Goal: Information Seeking & Learning: Learn about a topic

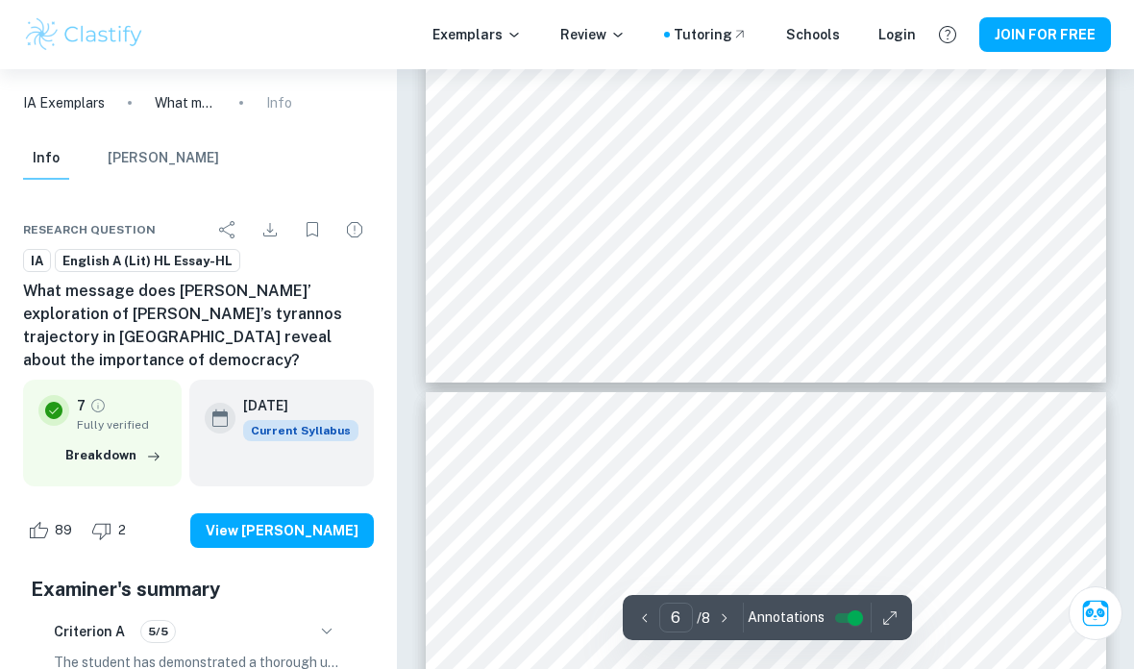
scroll to position [5261, 0]
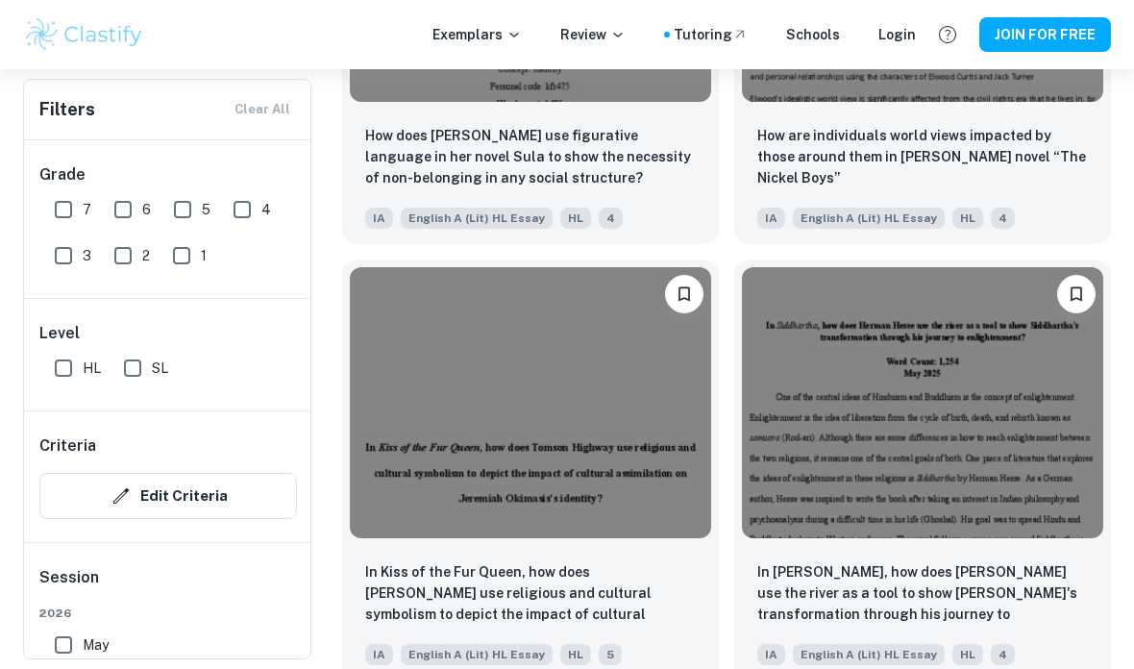
scroll to position [10034, 0]
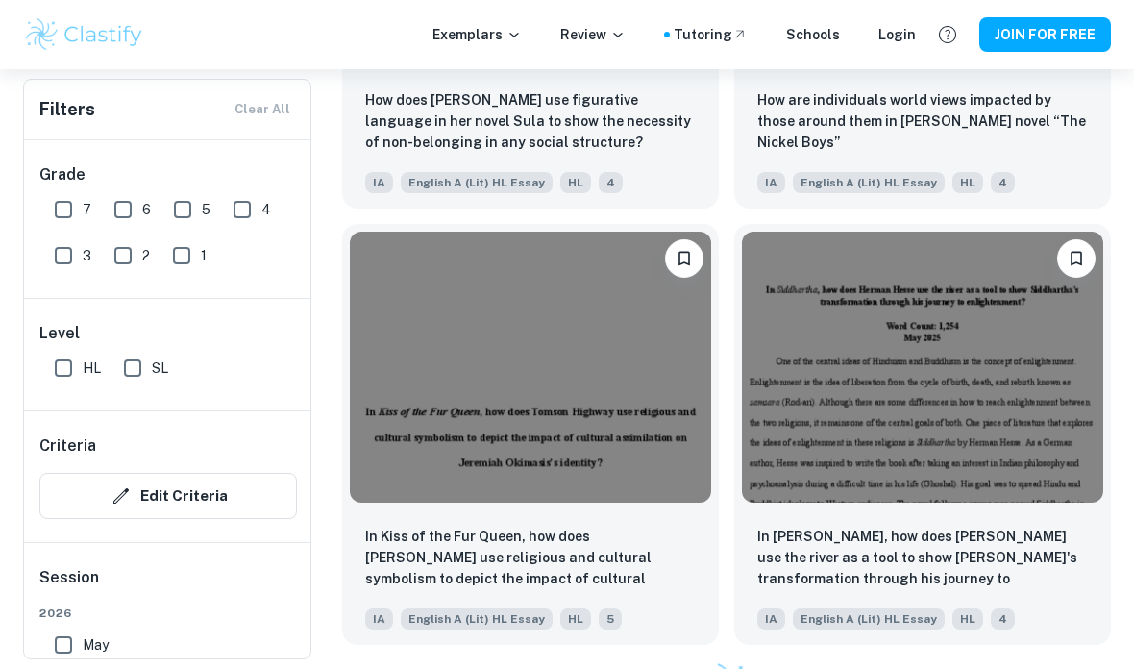
click at [70, 218] on input "7" at bounding box center [63, 209] width 38 height 38
checkbox input "true"
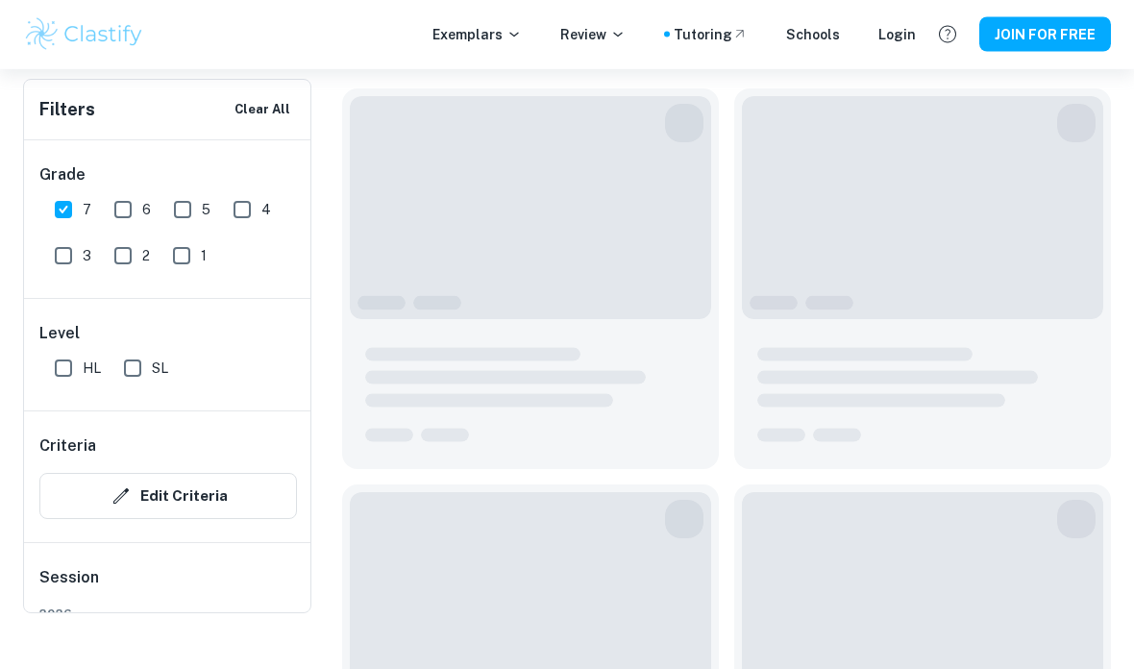
scroll to position [0, 0]
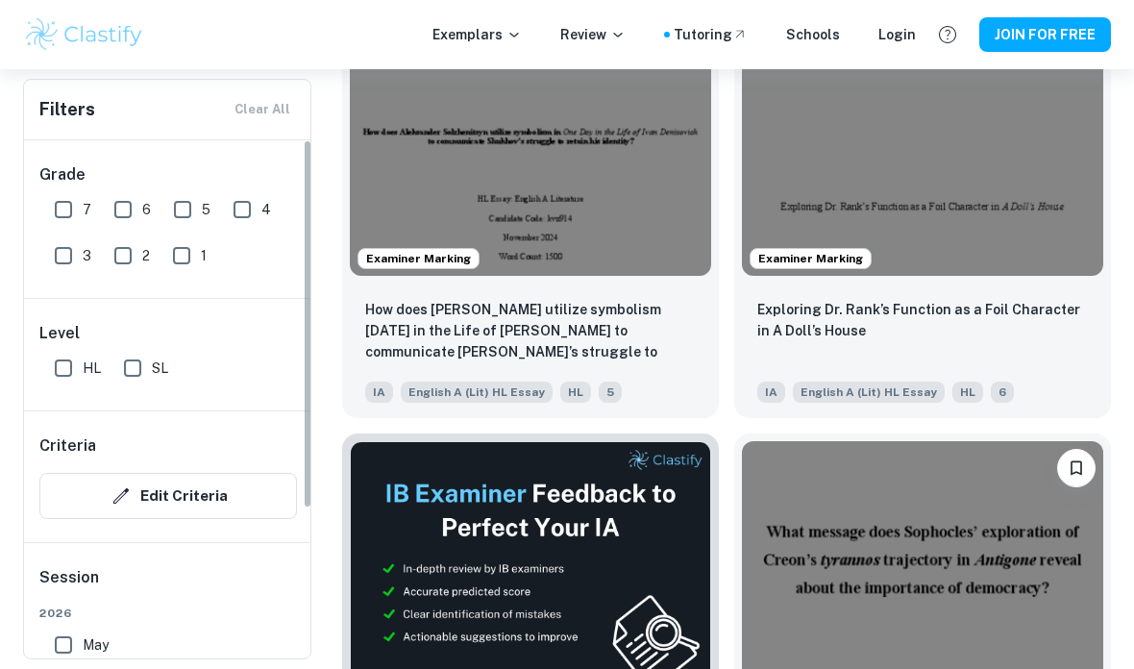
click at [68, 215] on input "7" at bounding box center [63, 209] width 38 height 38
checkbox input "true"
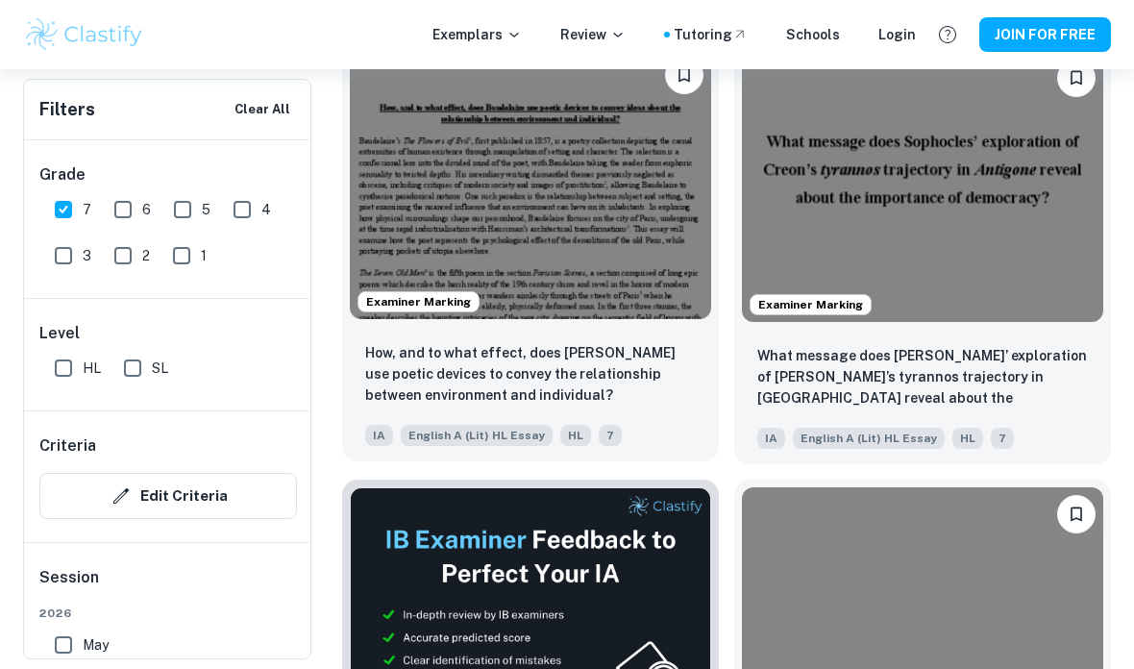
click at [649, 370] on p "How, and to what effect, does [PERSON_NAME] use poetic devices to convey the re…" at bounding box center [530, 373] width 331 height 63
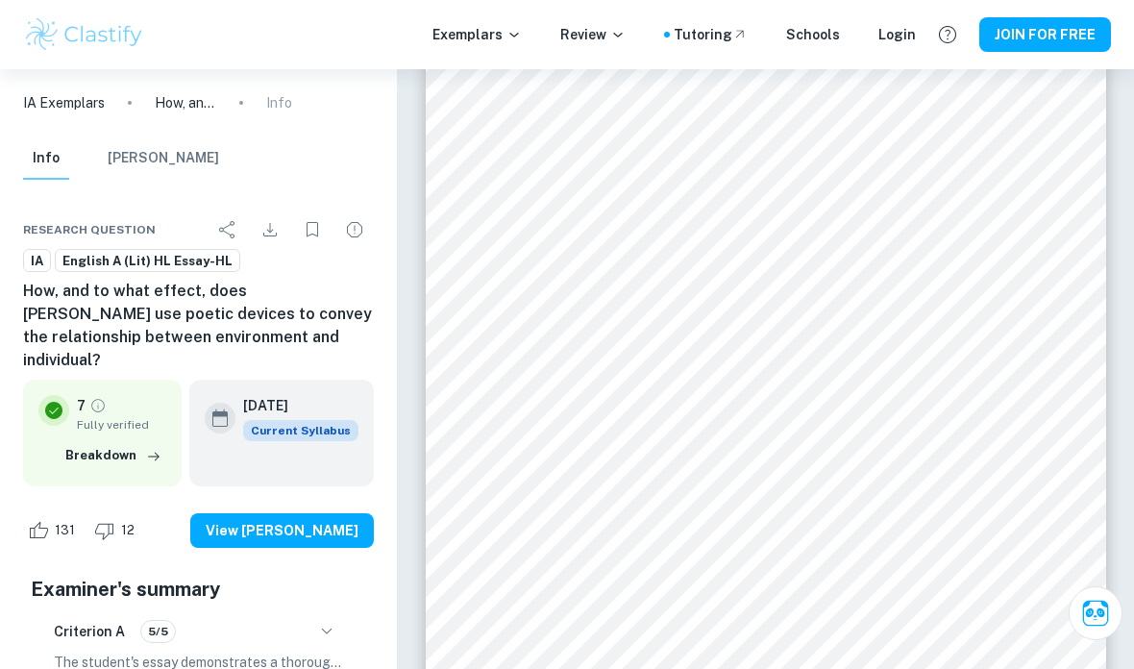
scroll to position [2575, 0]
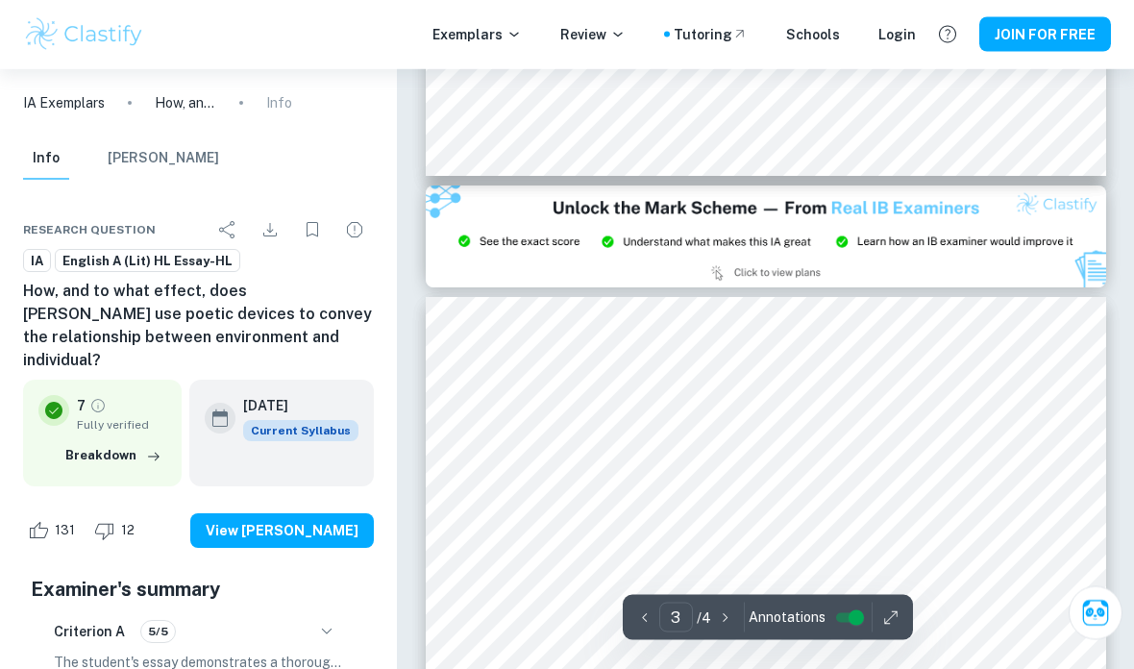
type input "2"
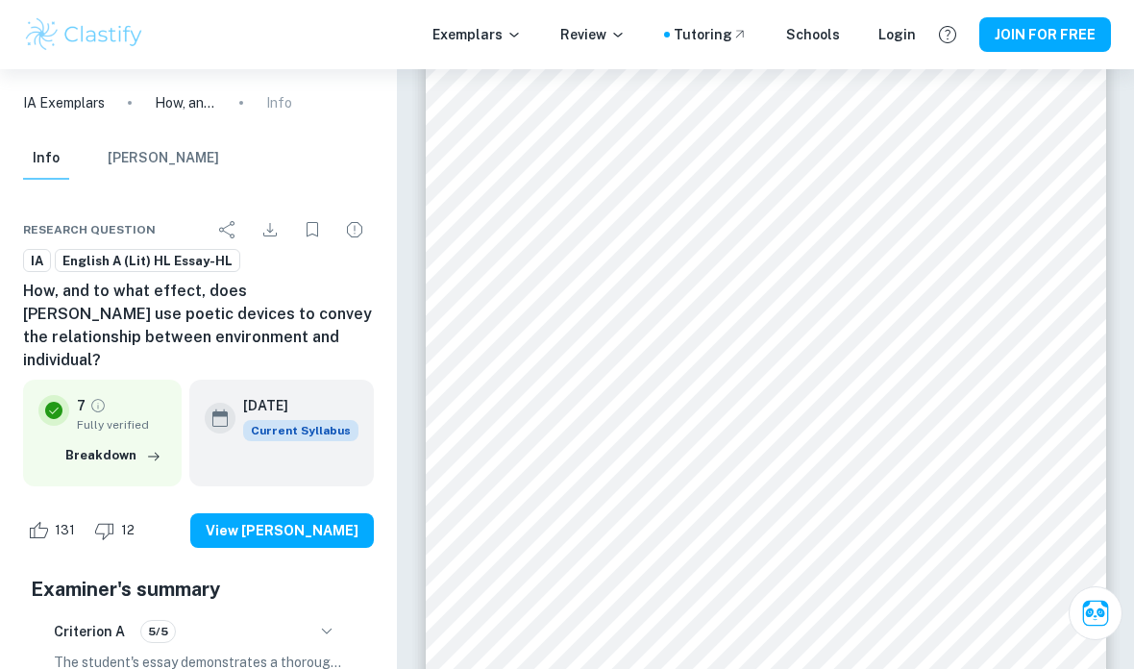
scroll to position [1218, 0]
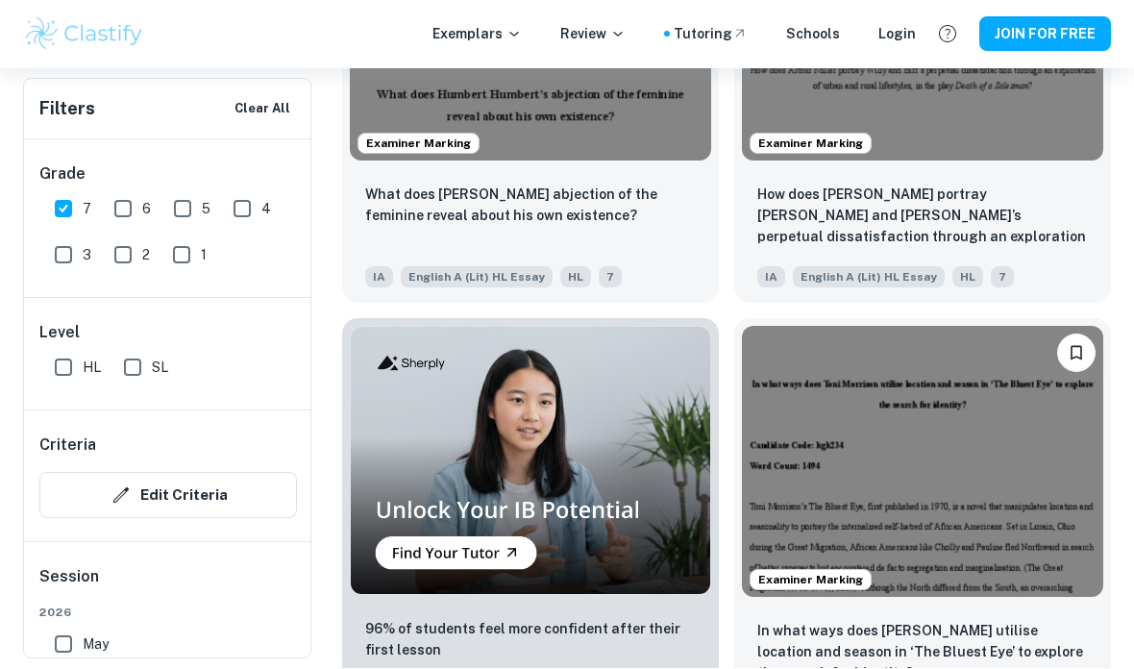
scroll to position [1691, 0]
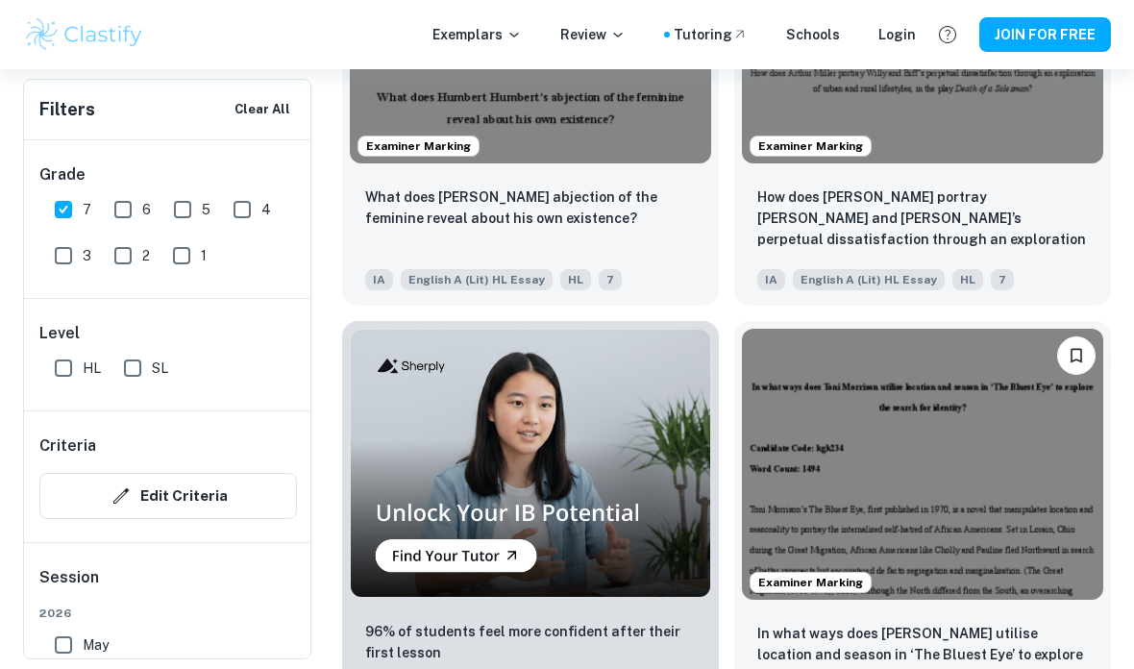
click at [120, 199] on input "6" at bounding box center [123, 209] width 38 height 38
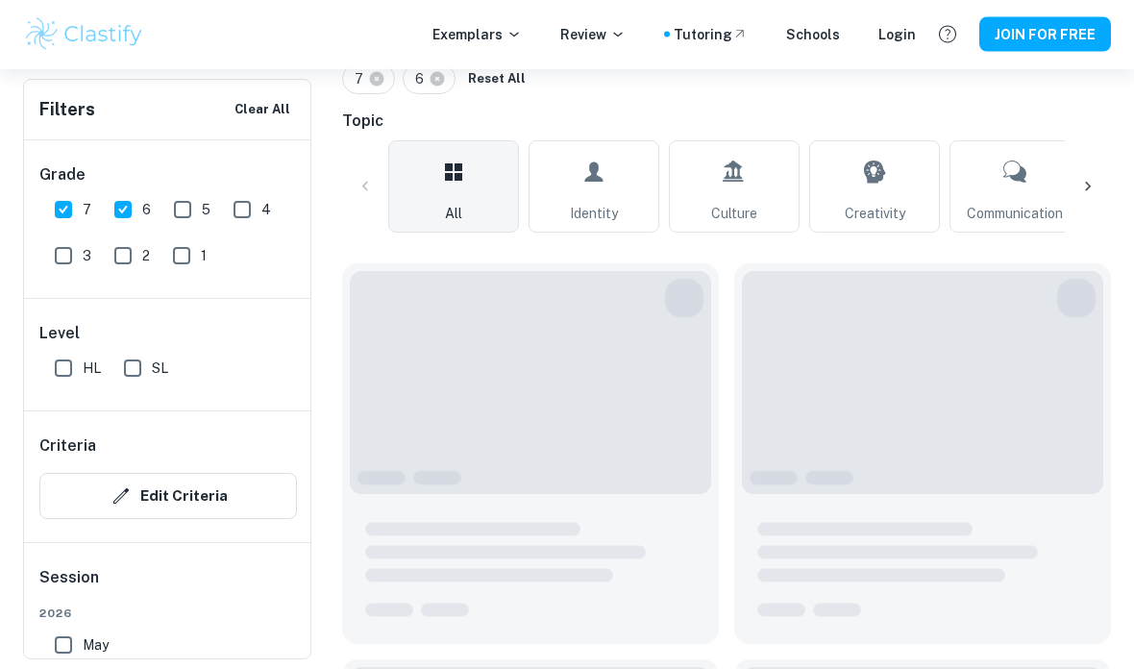
scroll to position [439, 0]
click at [128, 208] on input "6" at bounding box center [123, 209] width 38 height 38
click at [129, 206] on input "6" at bounding box center [123, 209] width 38 height 38
checkbox input "true"
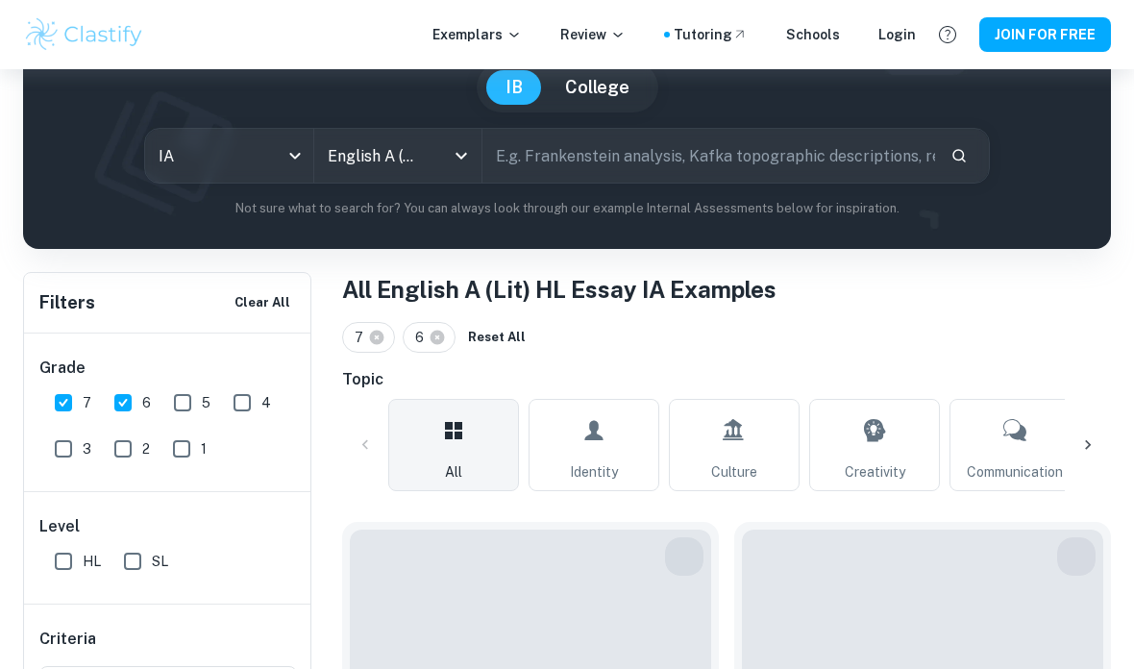
scroll to position [0, 0]
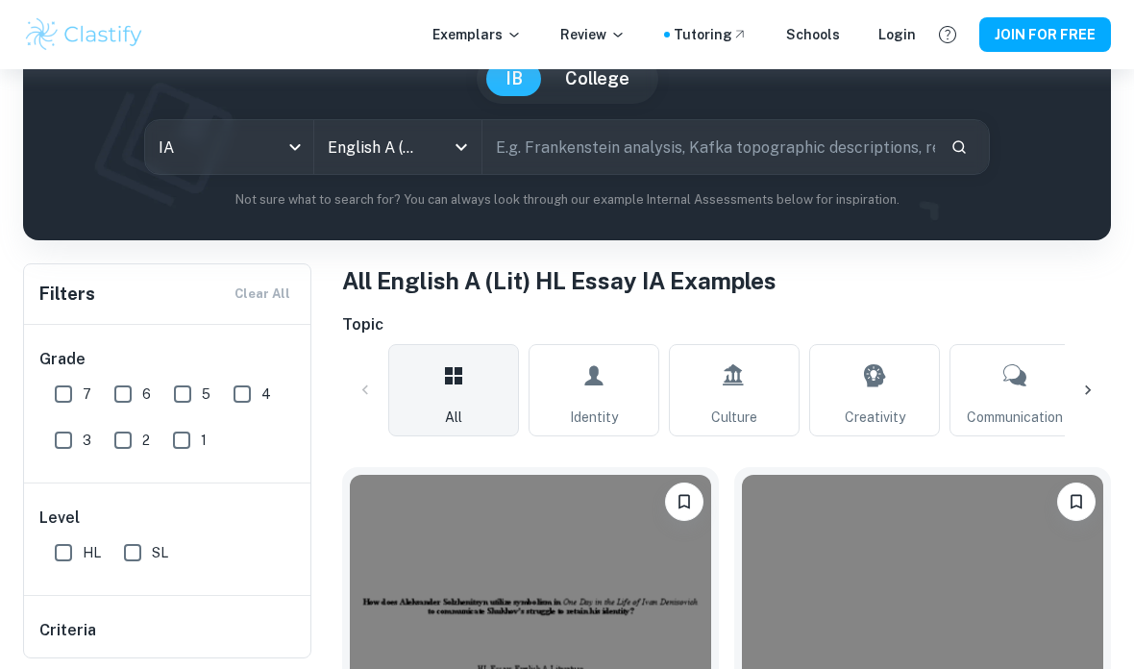
scroll to position [202, 0]
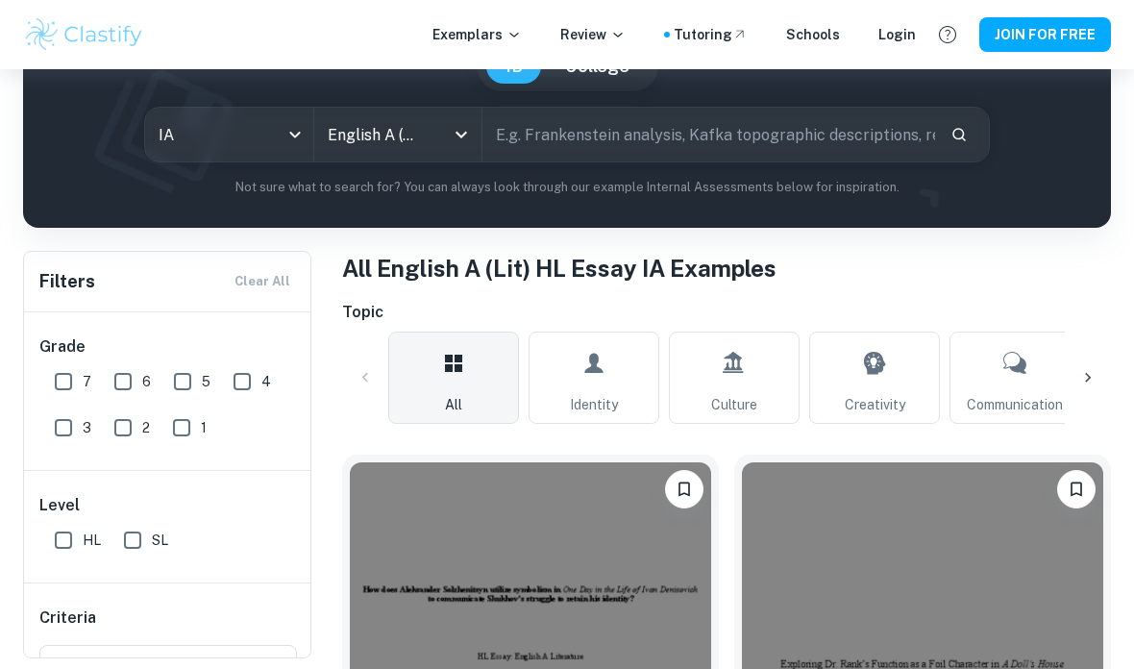
click at [60, 384] on input "7" at bounding box center [63, 381] width 38 height 38
checkbox input "true"
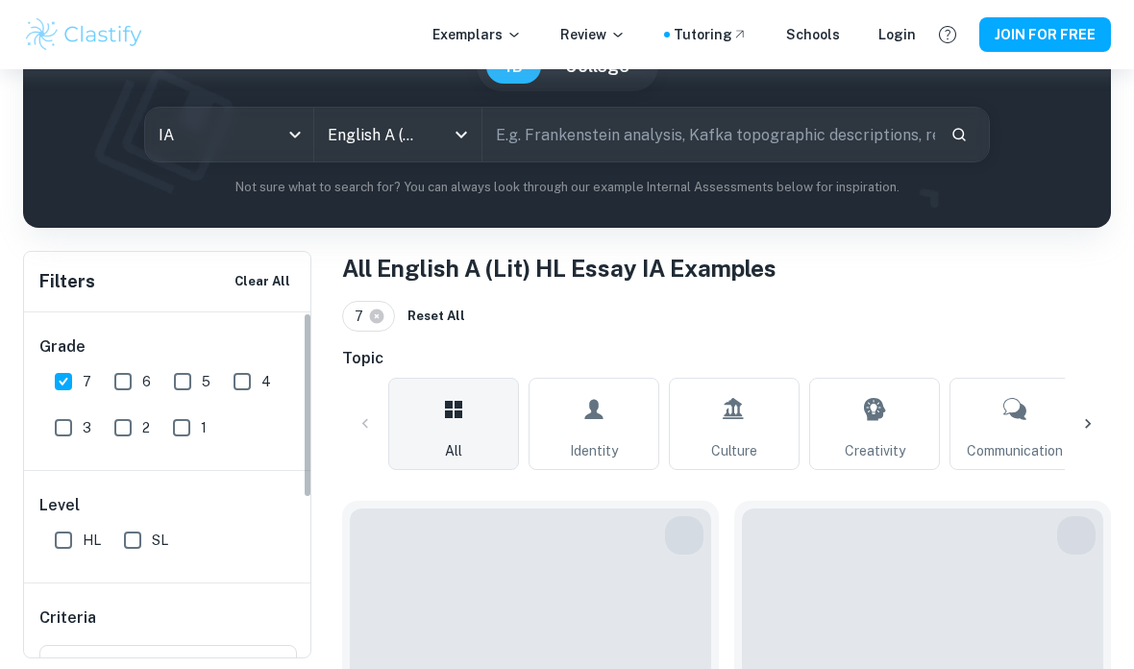
click at [124, 381] on input "6" at bounding box center [123, 381] width 38 height 38
checkbox input "true"
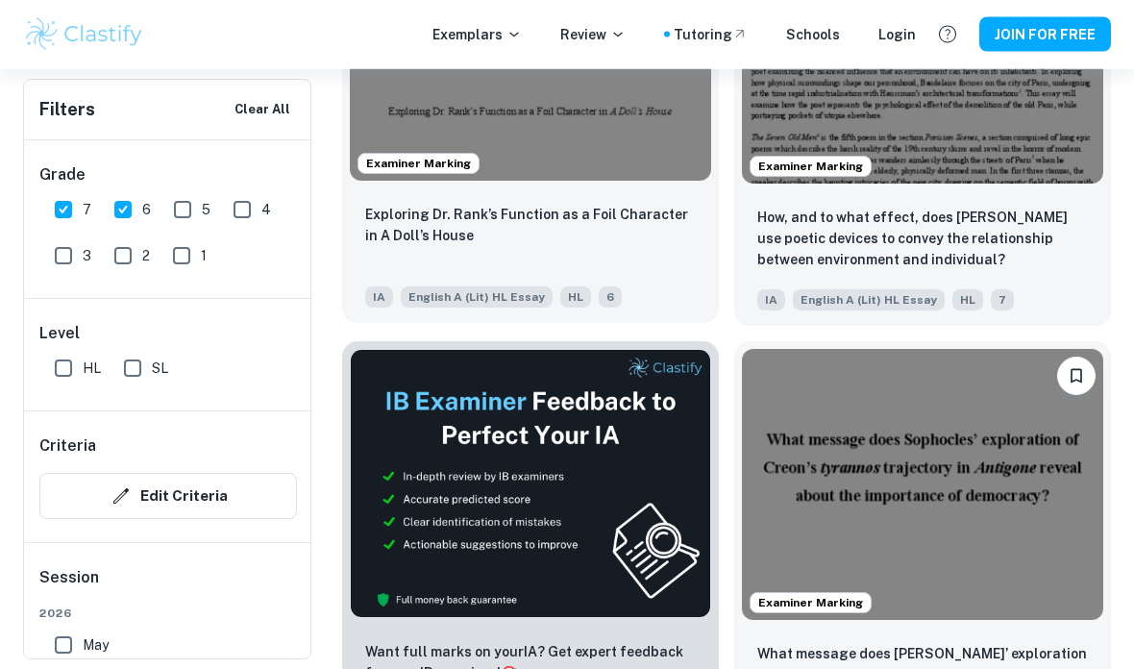
scroll to position [798, 0]
click at [381, 238] on p "Exploring Dr. Rank’s Function as a Foil Character in A Doll’s House" at bounding box center [530, 225] width 331 height 42
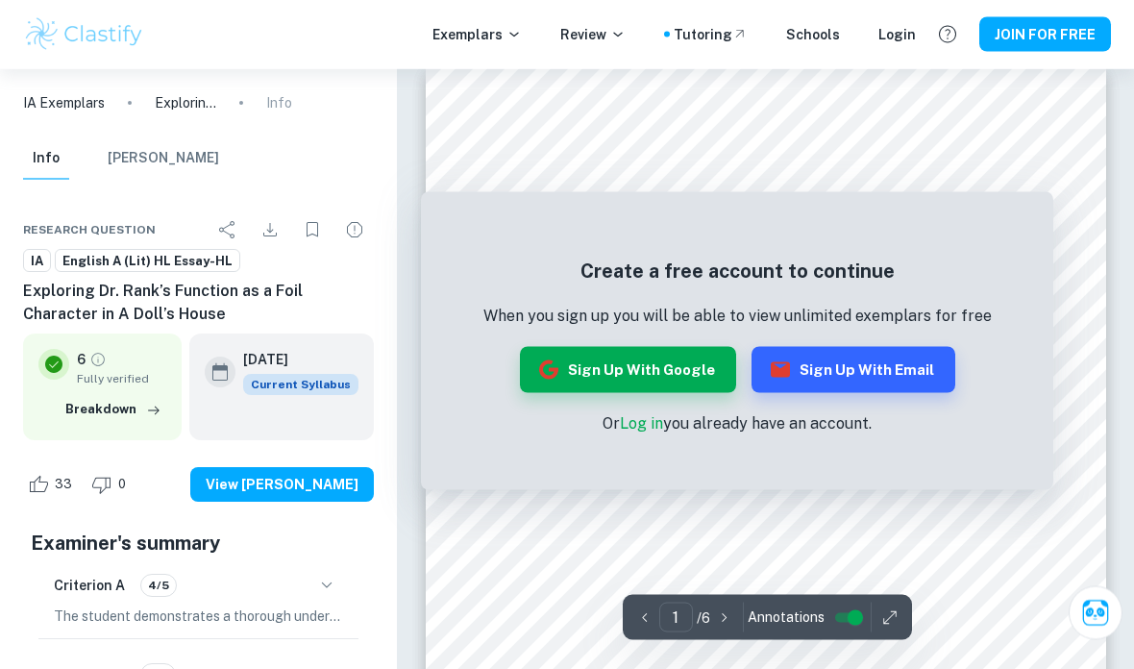
scroll to position [22, 0]
click at [634, 432] on link "Log in" at bounding box center [641, 423] width 43 height 18
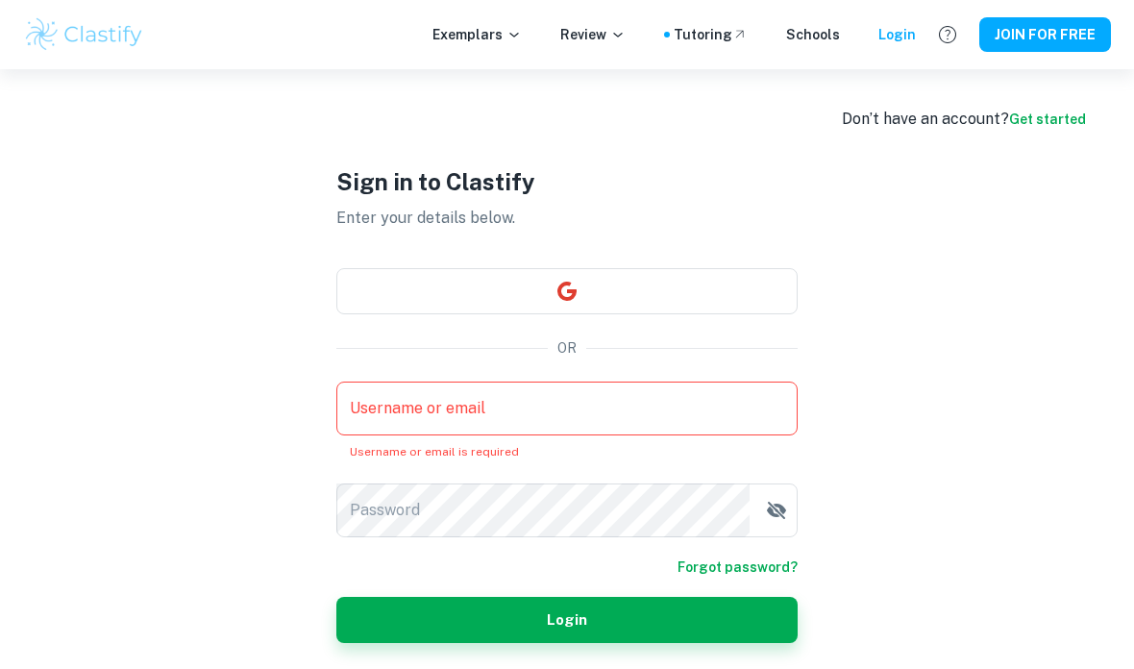
type input "2002592@apps.nsd.org"
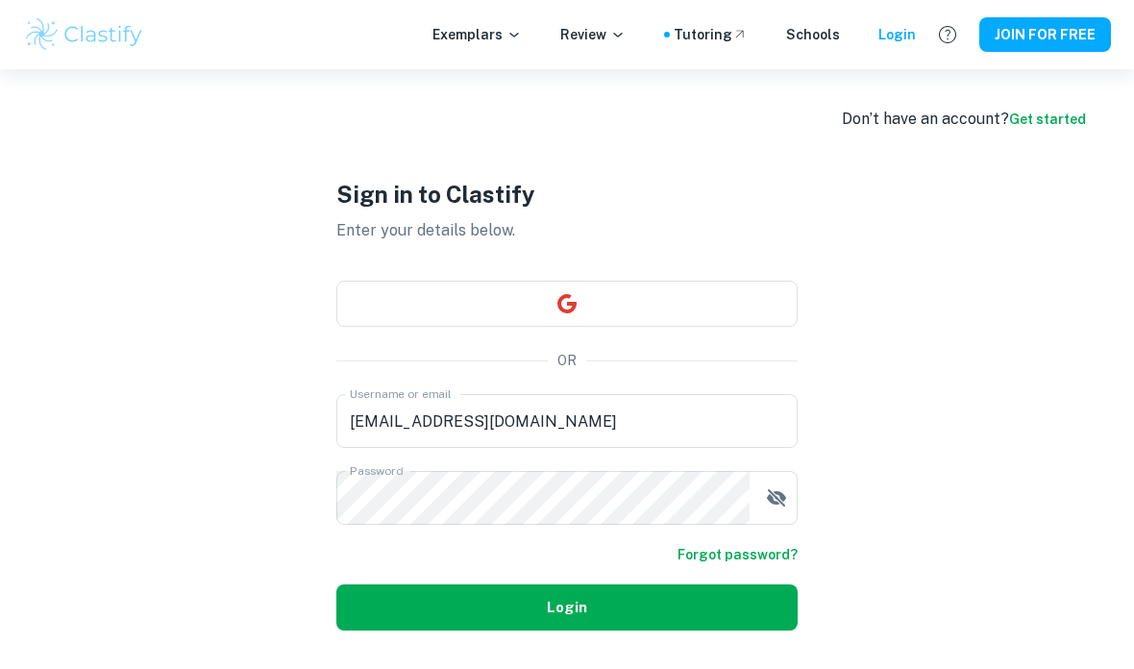
click at [560, 631] on button "Login" at bounding box center [566, 607] width 461 height 46
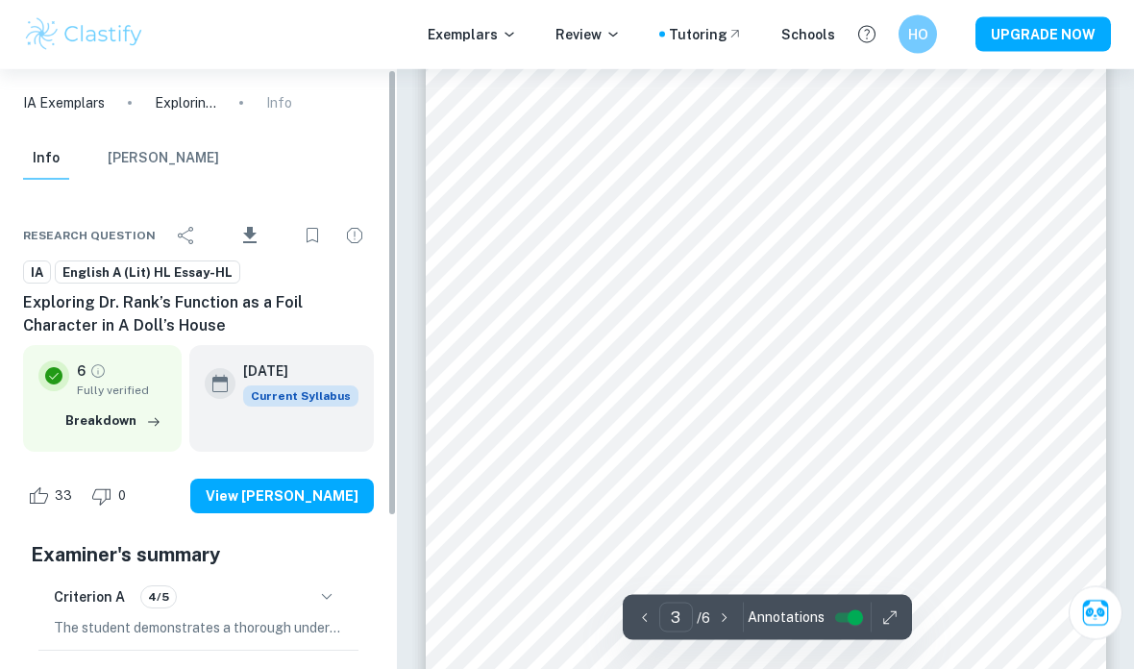
scroll to position [1978, 0]
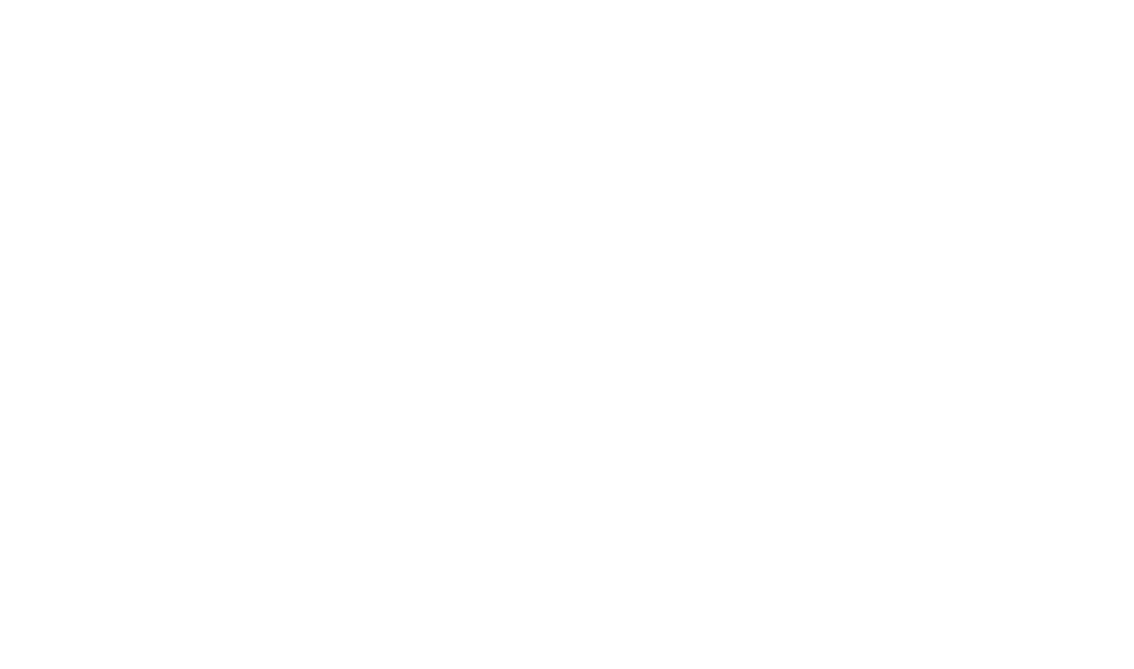
type input "1"
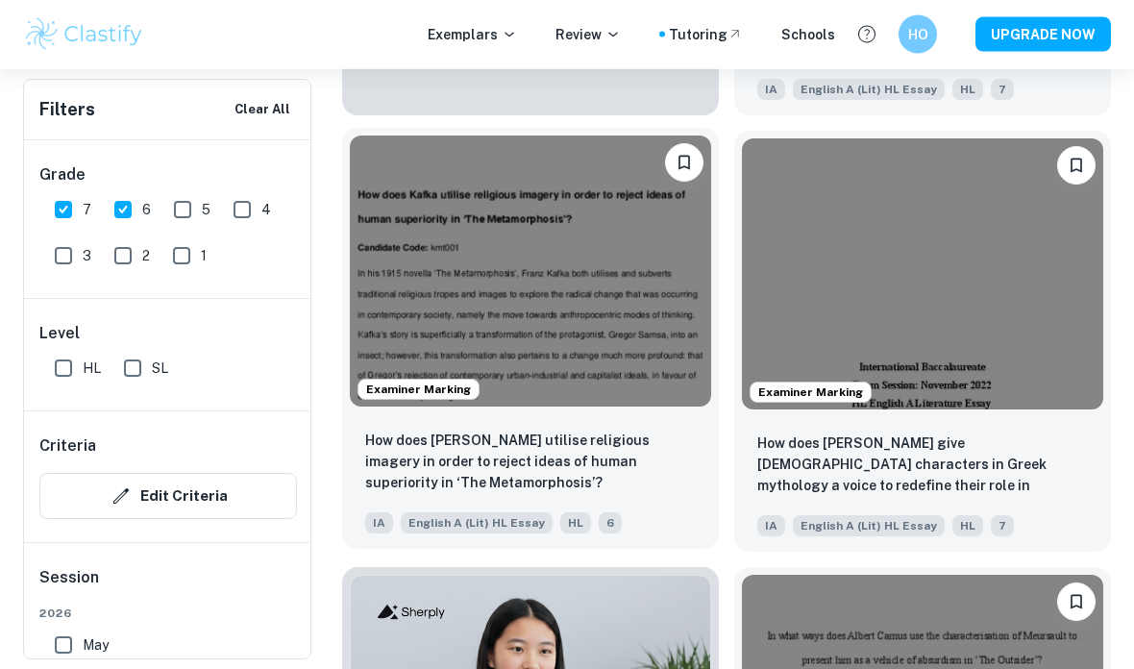
scroll to position [1445, 0]
click at [515, 333] on img at bounding box center [530, 271] width 361 height 271
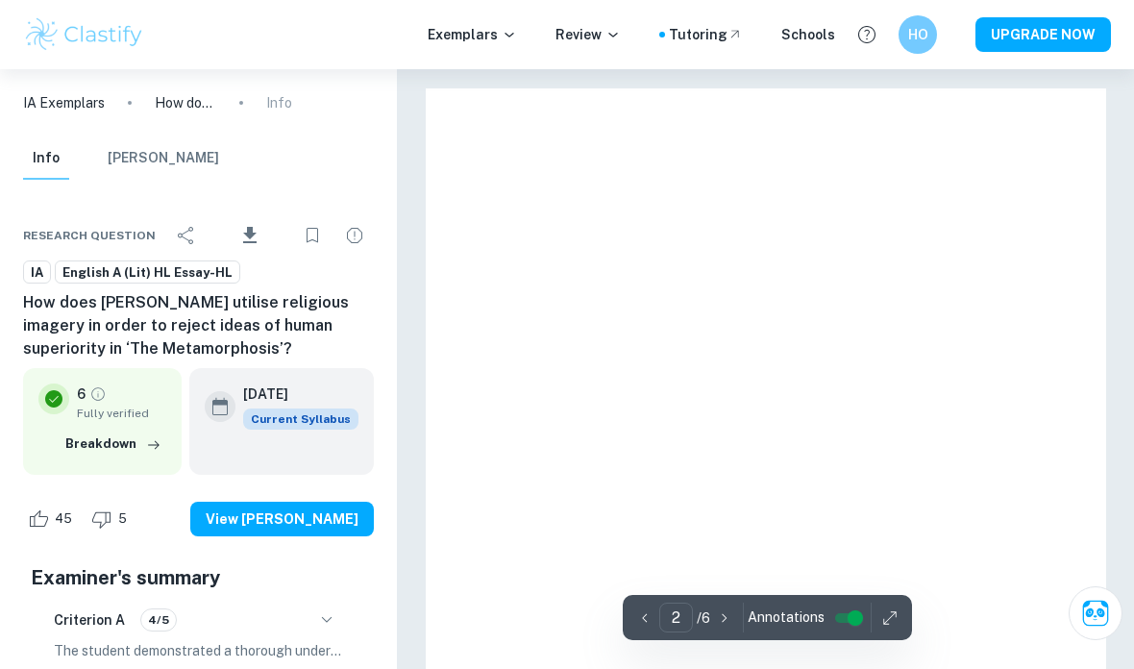
type input "1"
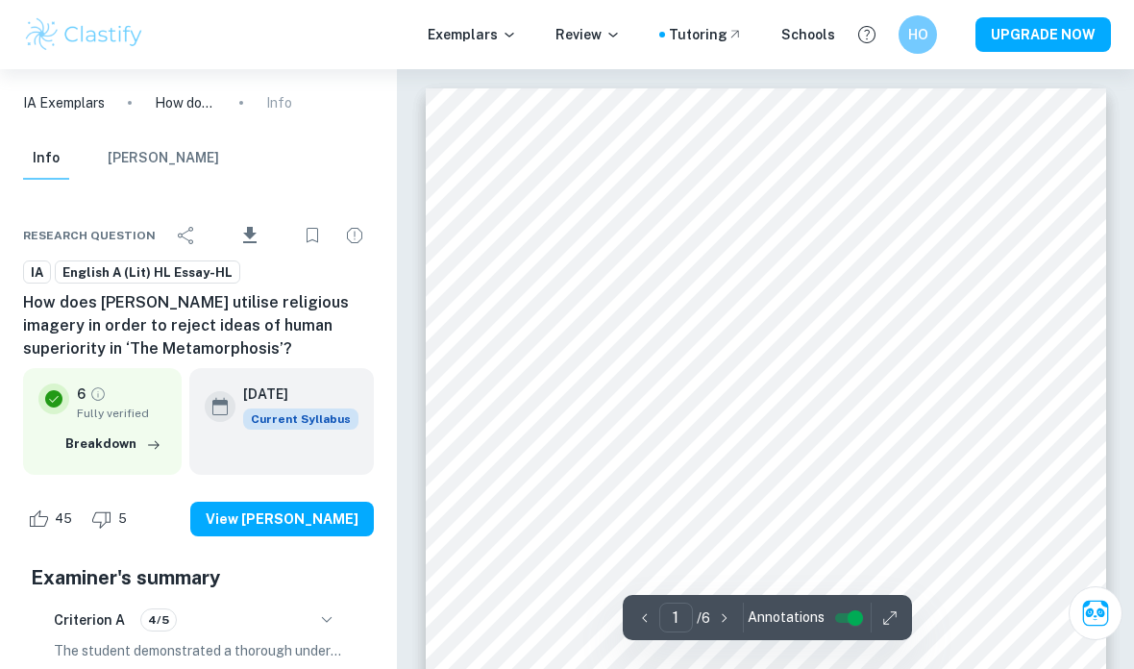
scroll to position [26, 0]
